Goal: Transaction & Acquisition: Purchase product/service

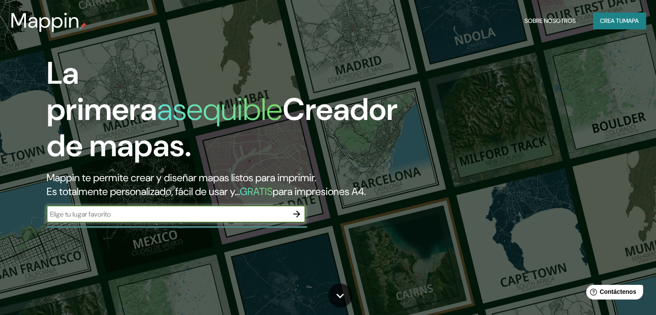
click at [269, 219] on input "text" at bounding box center [168, 214] width 242 height 10
type input "municipio [PERSON_NAME]"
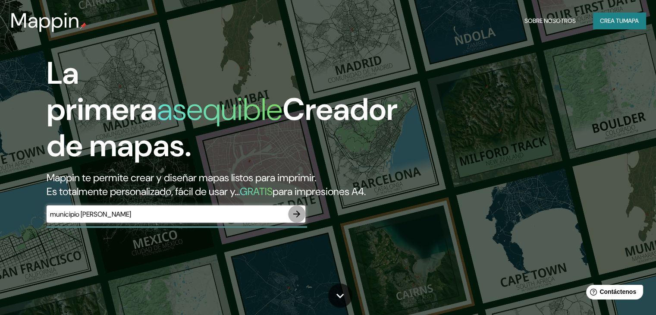
click at [295, 219] on icon "button" at bounding box center [297, 214] width 10 height 10
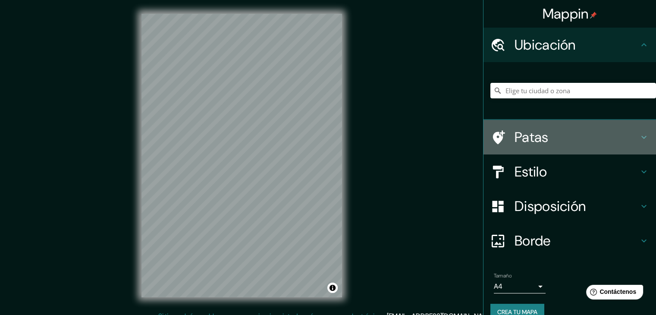
click at [526, 138] on font "Patas" at bounding box center [532, 137] width 34 height 18
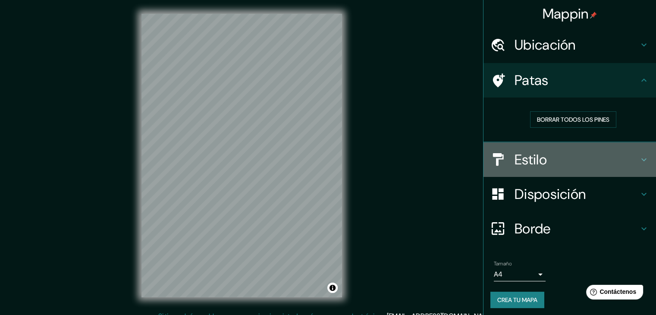
click at [517, 157] on font "Estilo" at bounding box center [531, 160] width 32 height 18
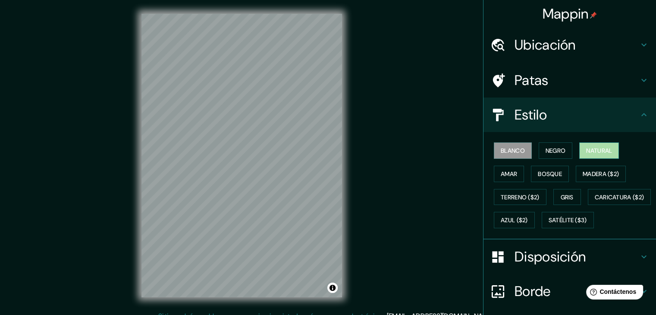
click at [591, 155] on font "Natural" at bounding box center [599, 150] width 26 height 11
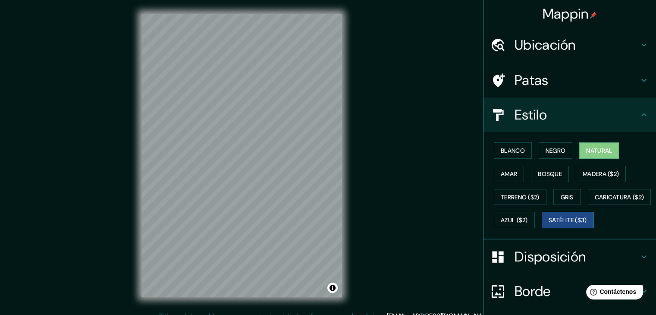
click at [542, 228] on button "Satélite ($3)" at bounding box center [568, 220] width 52 height 16
click at [362, 75] on div "Mappin Ubicación Patas Estilo Blanco Negro Natural [PERSON_NAME] ($2) Terreno (…" at bounding box center [328, 162] width 656 height 325
click at [513, 32] on div "Ubicación" at bounding box center [570, 45] width 173 height 35
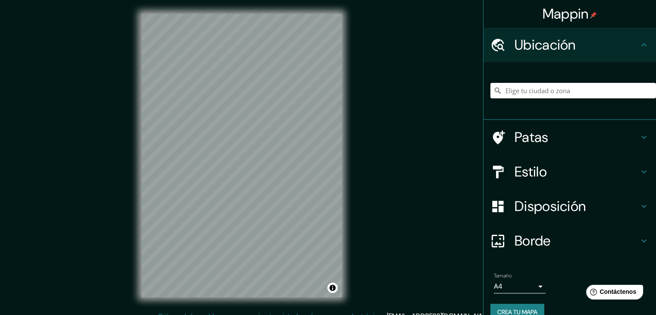
click at [522, 90] on input "Elige tu ciudad o zona" at bounding box center [574, 91] width 166 height 16
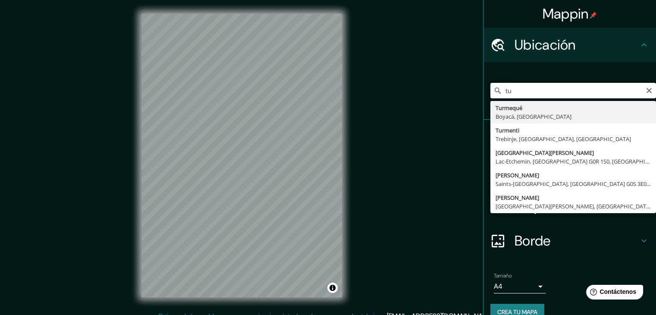
type input "t"
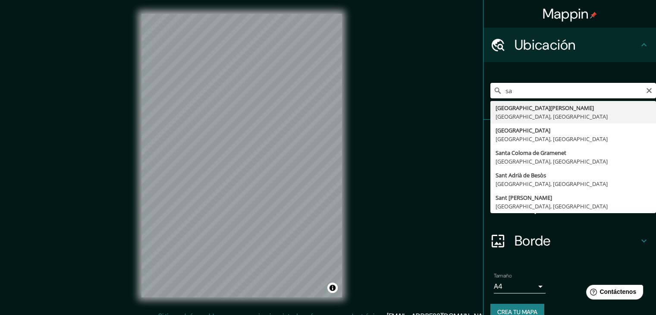
type input "s"
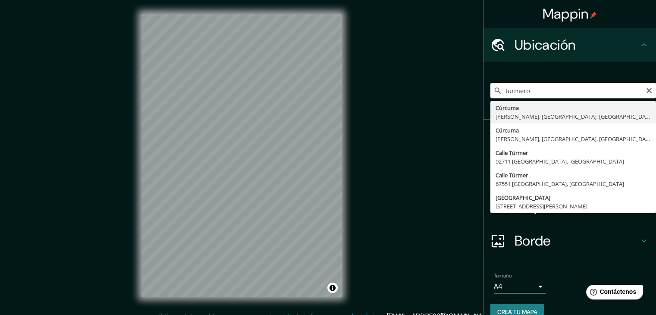
type input "Turmero, [PERSON_NAME], [GEOGRAPHIC_DATA], [GEOGRAPHIC_DATA]"
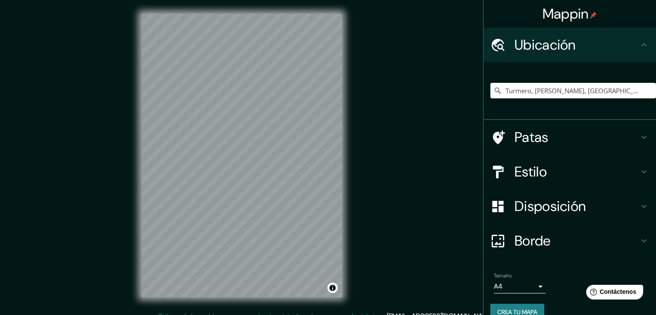
click at [542, 234] on font "Borde" at bounding box center [533, 241] width 36 height 18
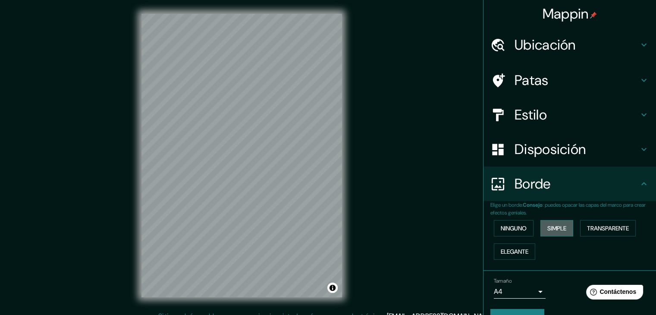
click at [557, 226] on font "Simple" at bounding box center [557, 228] width 19 height 8
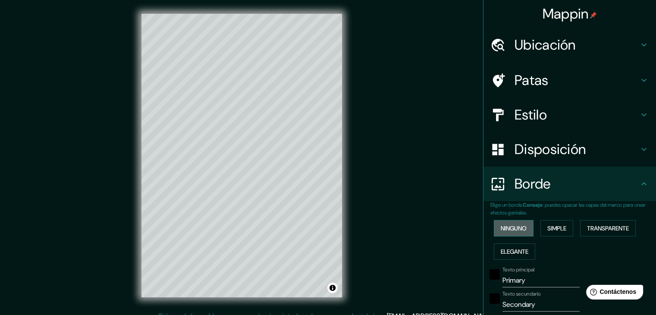
click at [524, 223] on button "Ninguno" at bounding box center [514, 228] width 40 height 16
